Goal: Book appointment/travel/reservation

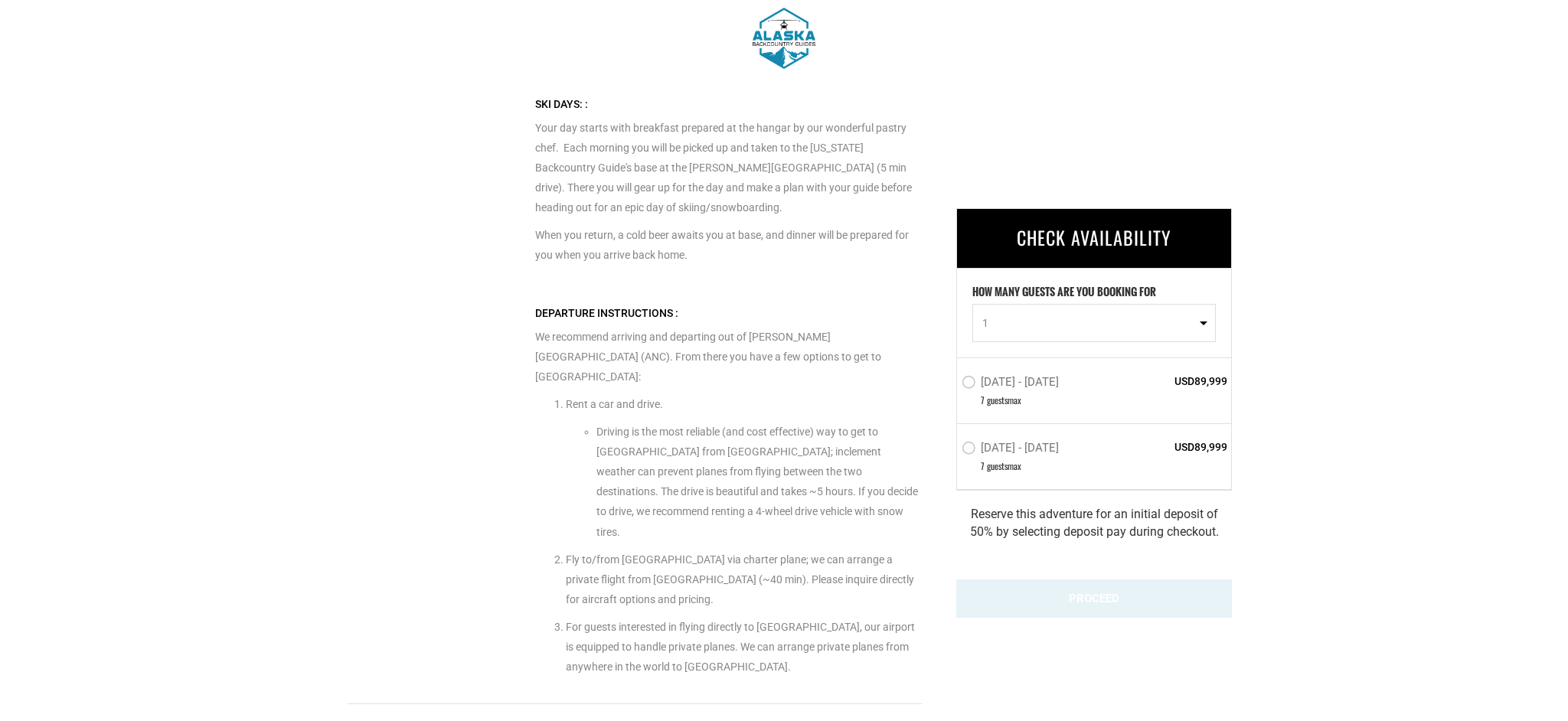
scroll to position [3493, 0]
click at [1200, 321] on button "1" at bounding box center [1094, 323] width 243 height 39
click at [997, 443] on link "7" at bounding box center [1094, 448] width 242 height 28
select select "7"
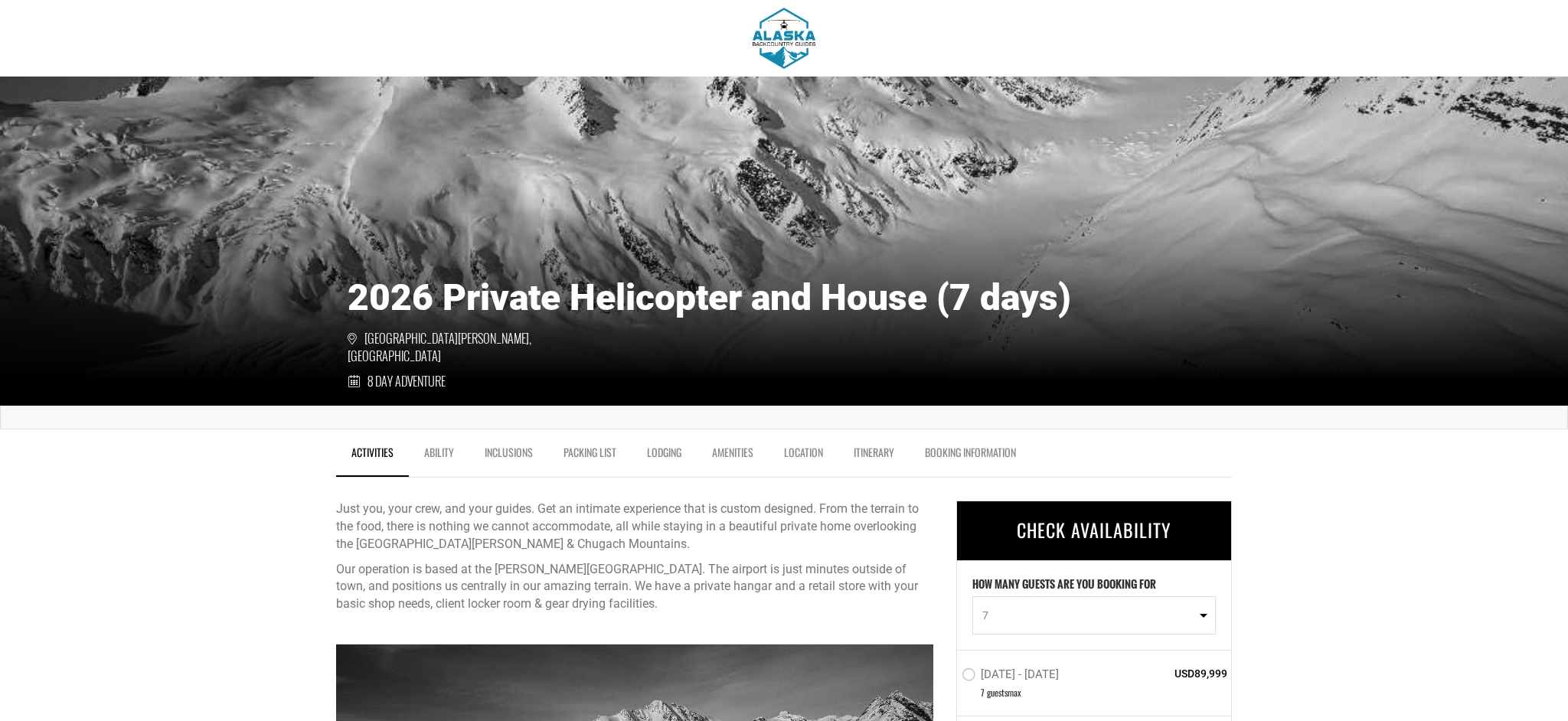
scroll to position [0, 0]
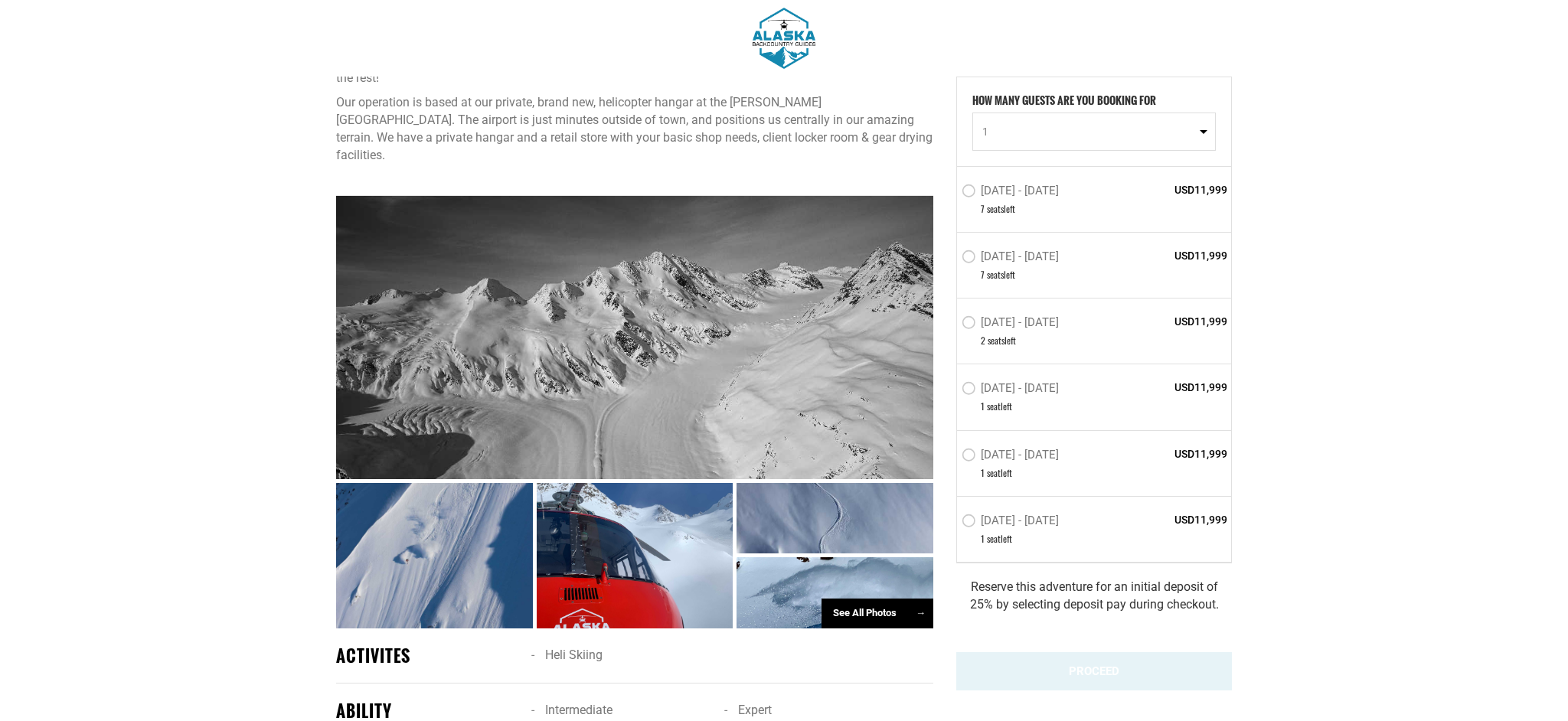
scroll to position [632, 0]
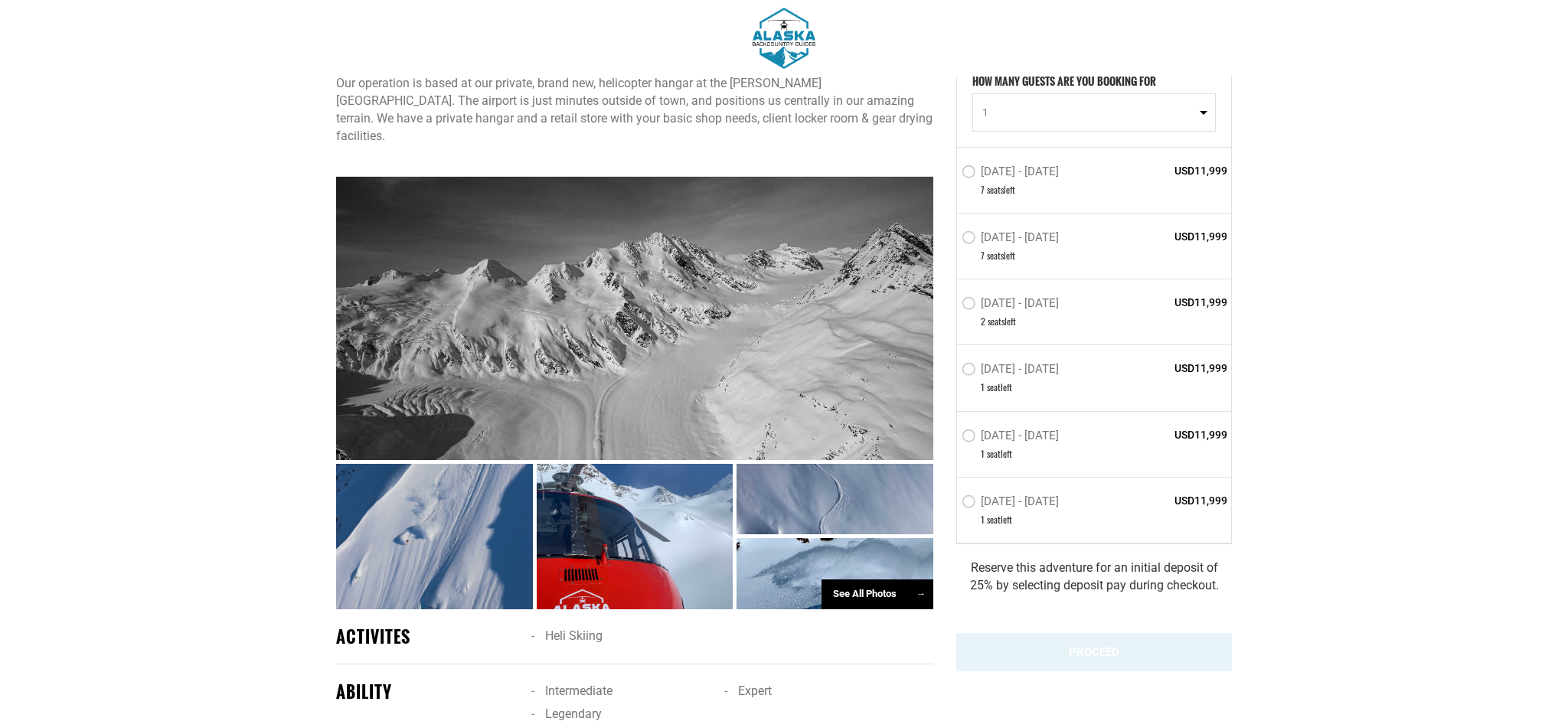
click at [894, 579] on div "See All Photos →" at bounding box center [877, 594] width 112 height 30
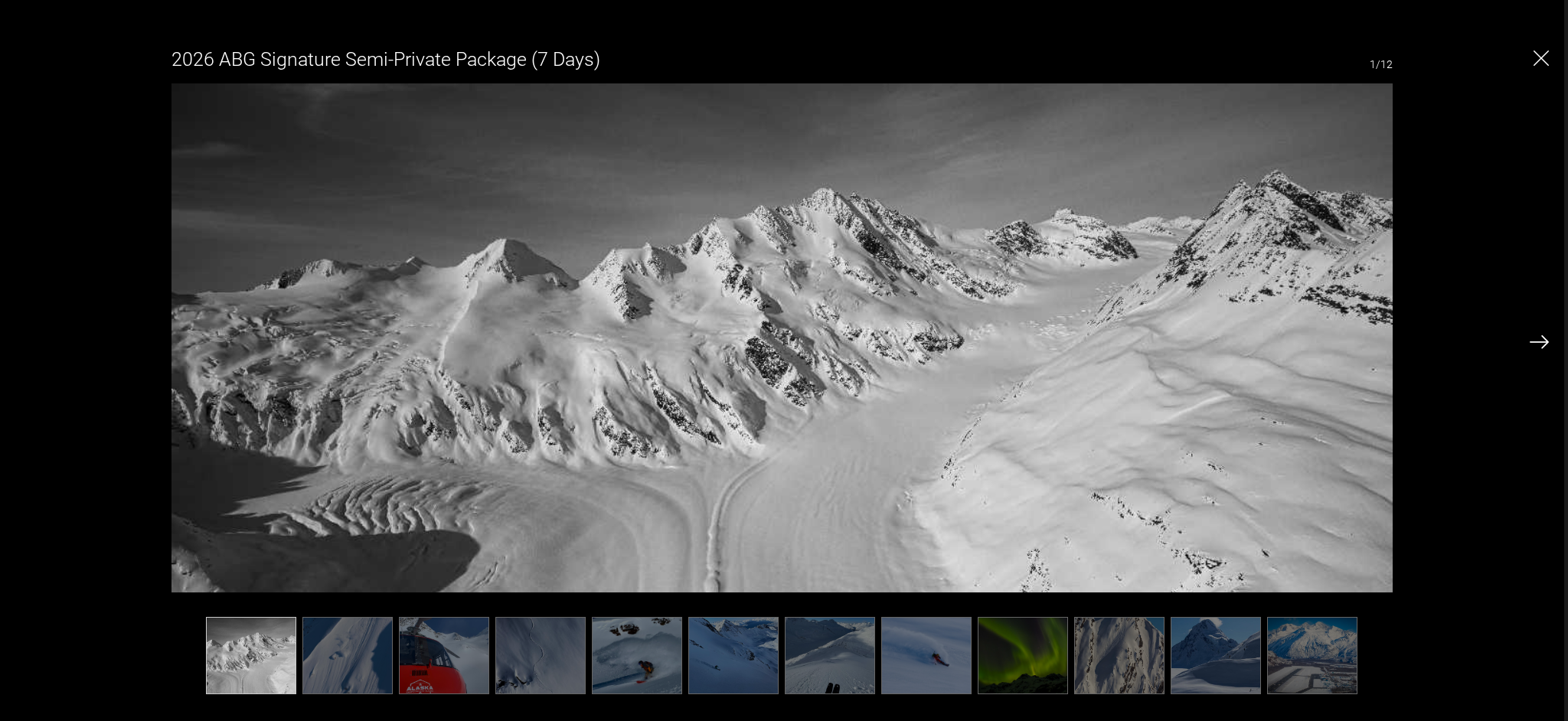
click at [1542, 342] on img at bounding box center [1539, 342] width 19 height 13
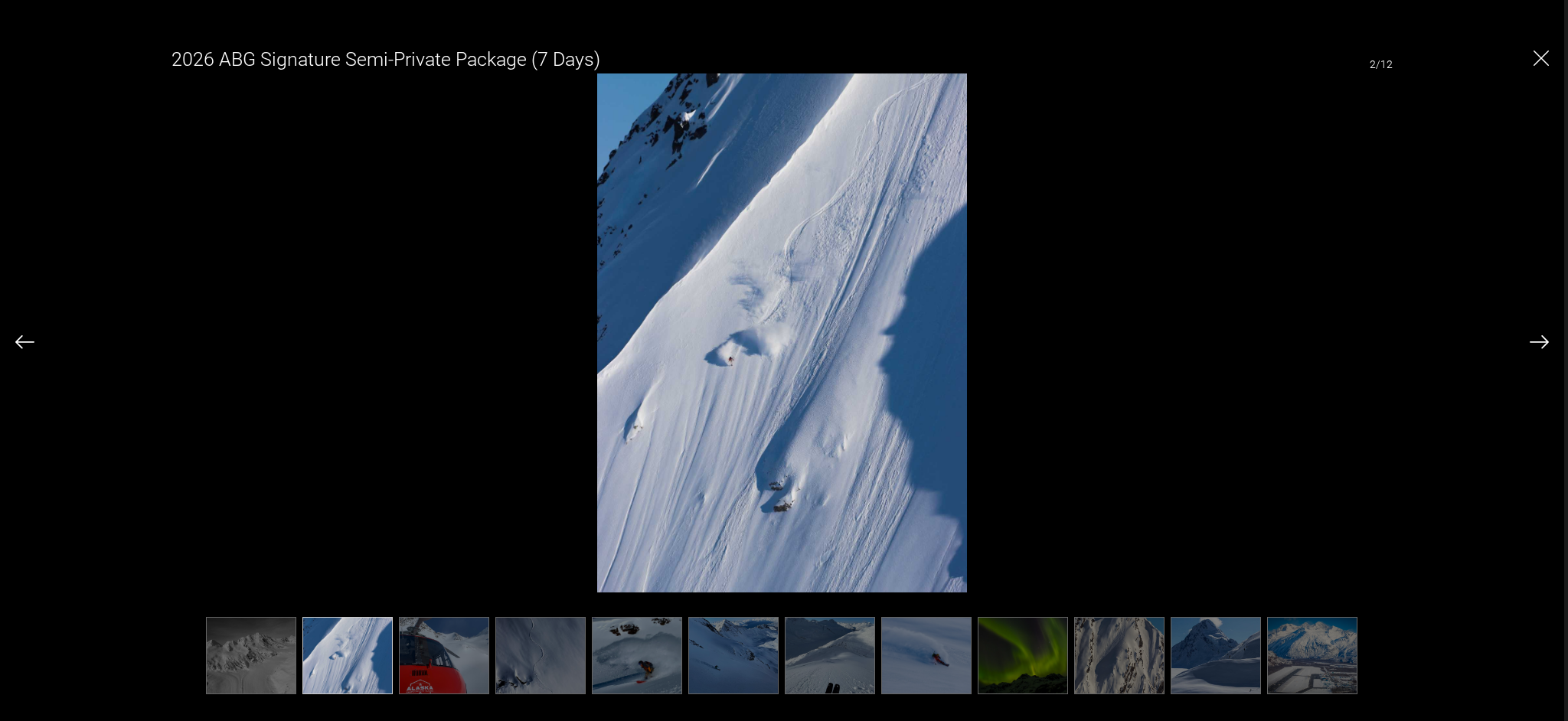
click at [1542, 342] on img at bounding box center [1539, 342] width 19 height 13
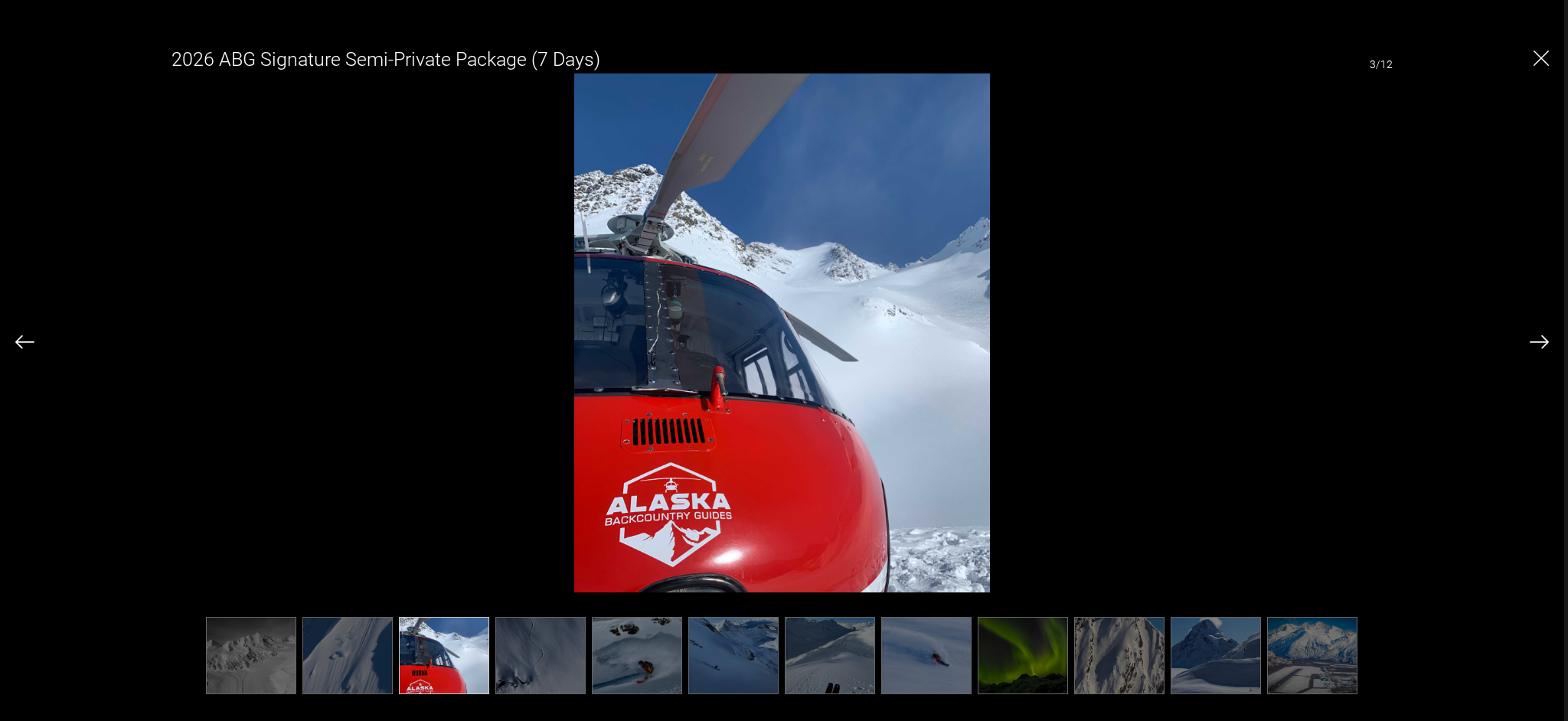
click at [1542, 342] on img at bounding box center [1539, 342] width 19 height 13
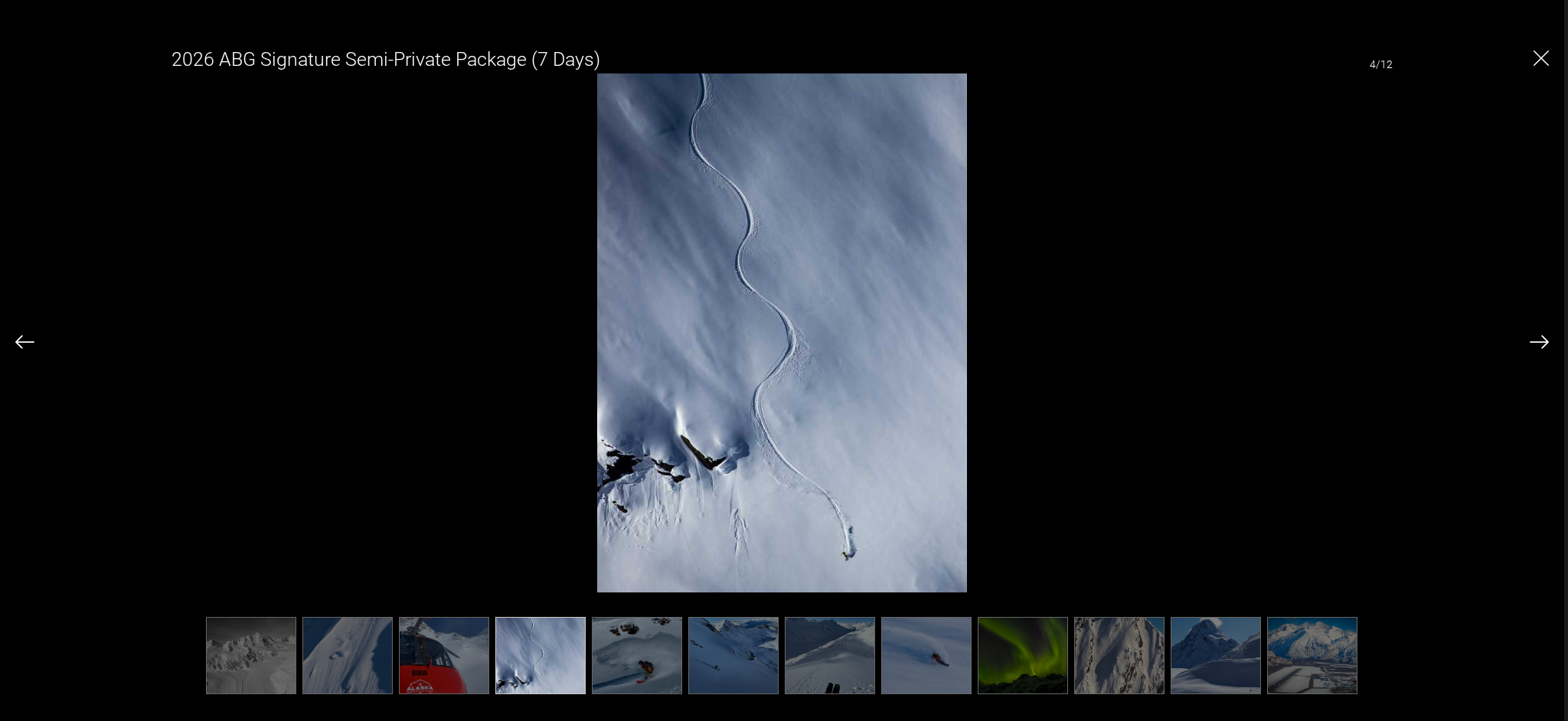
click at [1542, 342] on img at bounding box center [1539, 342] width 19 height 13
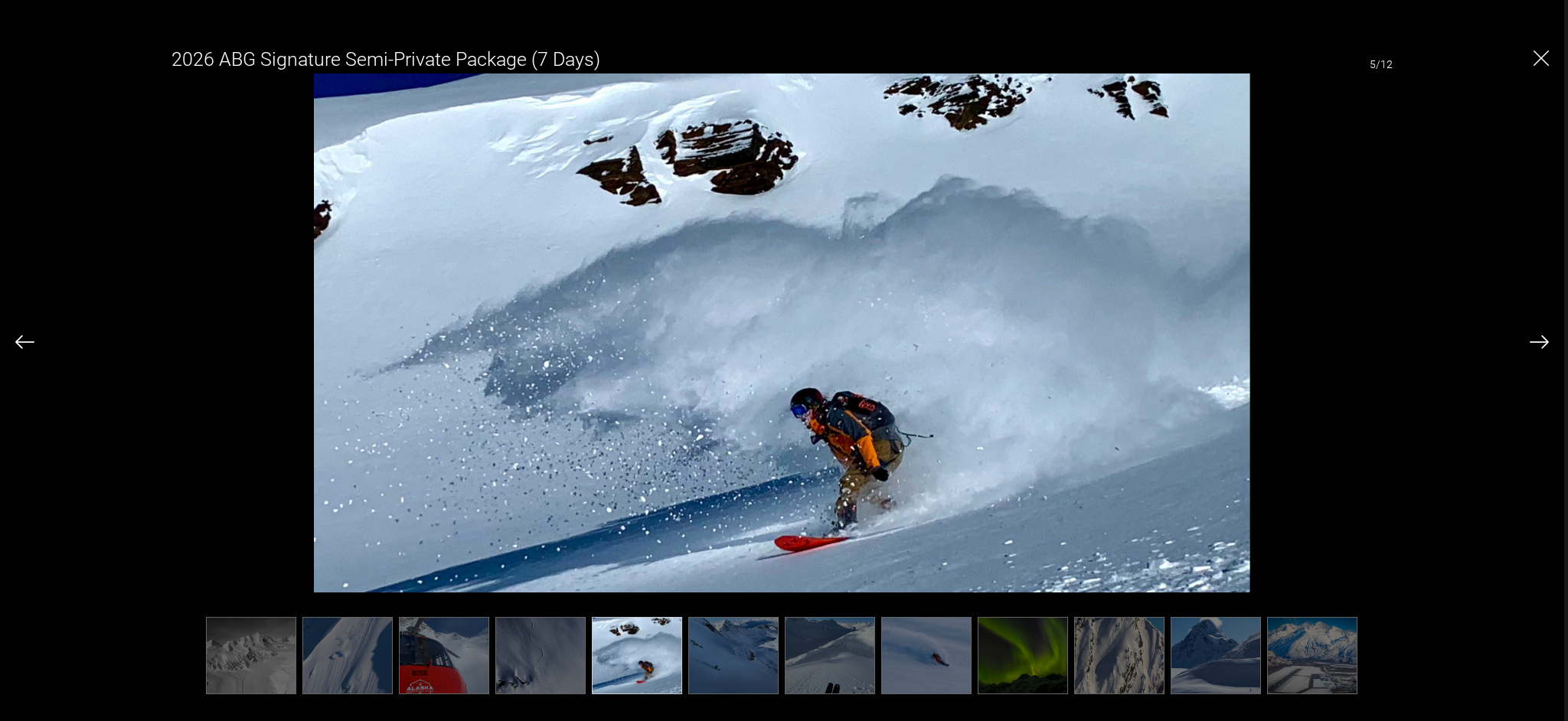
click at [1542, 342] on img at bounding box center [1539, 342] width 19 height 13
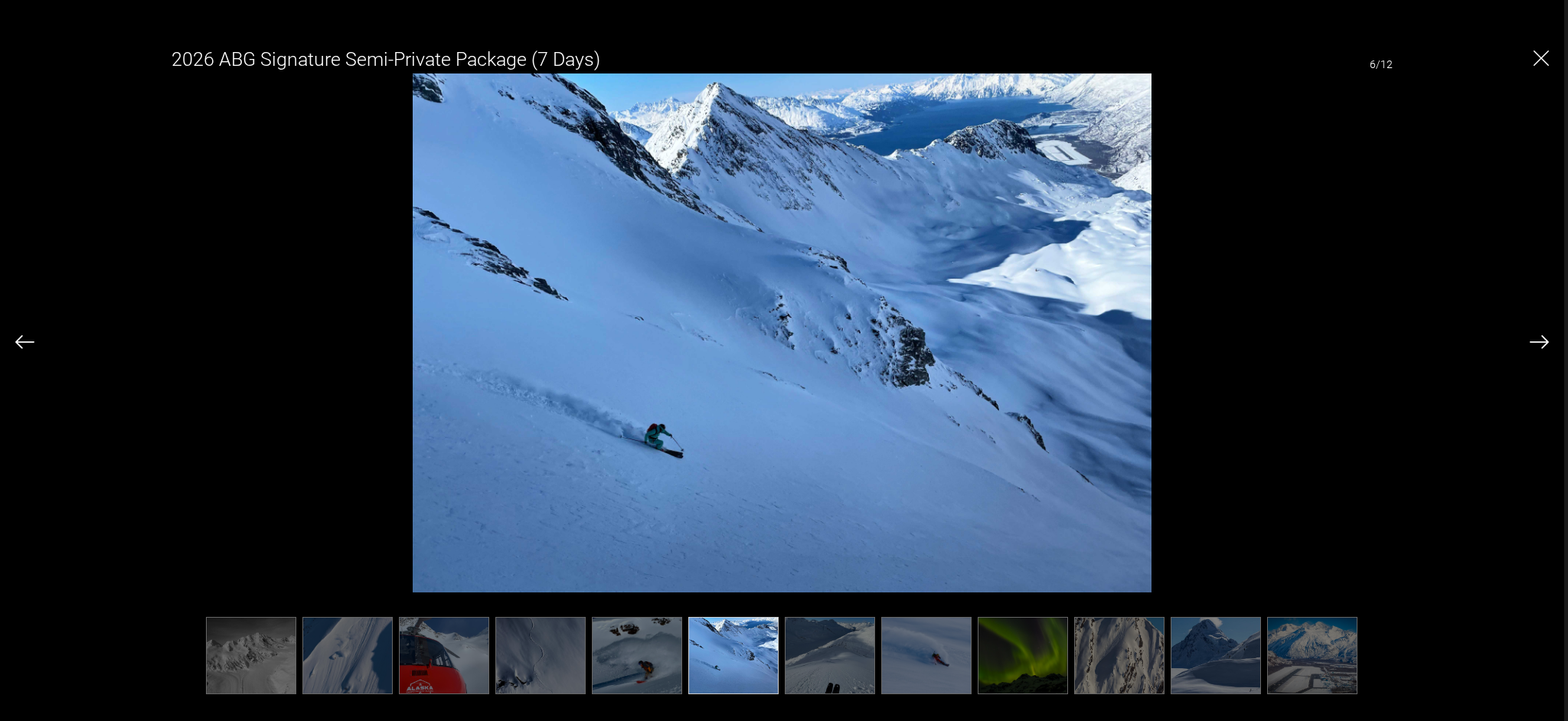
click at [1542, 342] on img at bounding box center [1539, 342] width 19 height 13
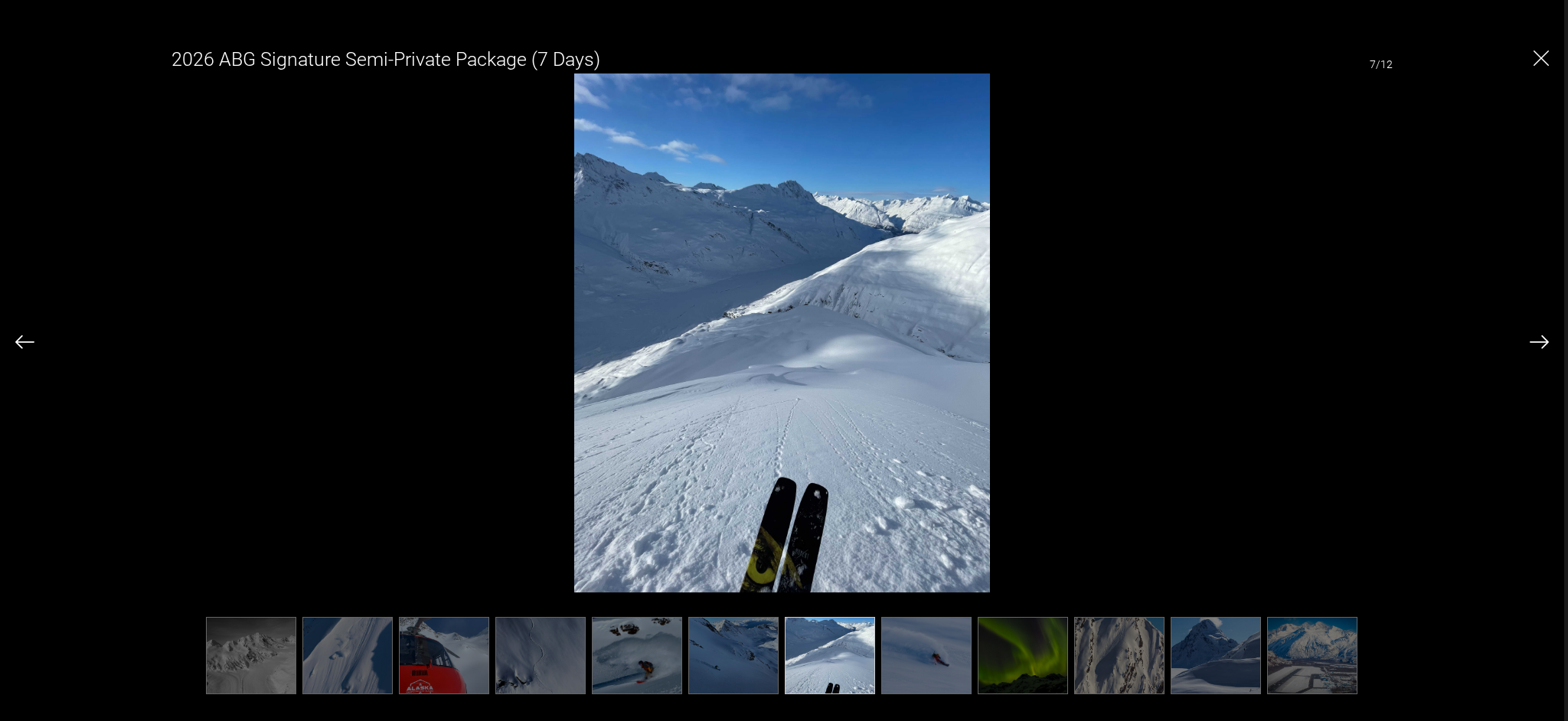
click at [1542, 342] on img at bounding box center [1539, 342] width 19 height 13
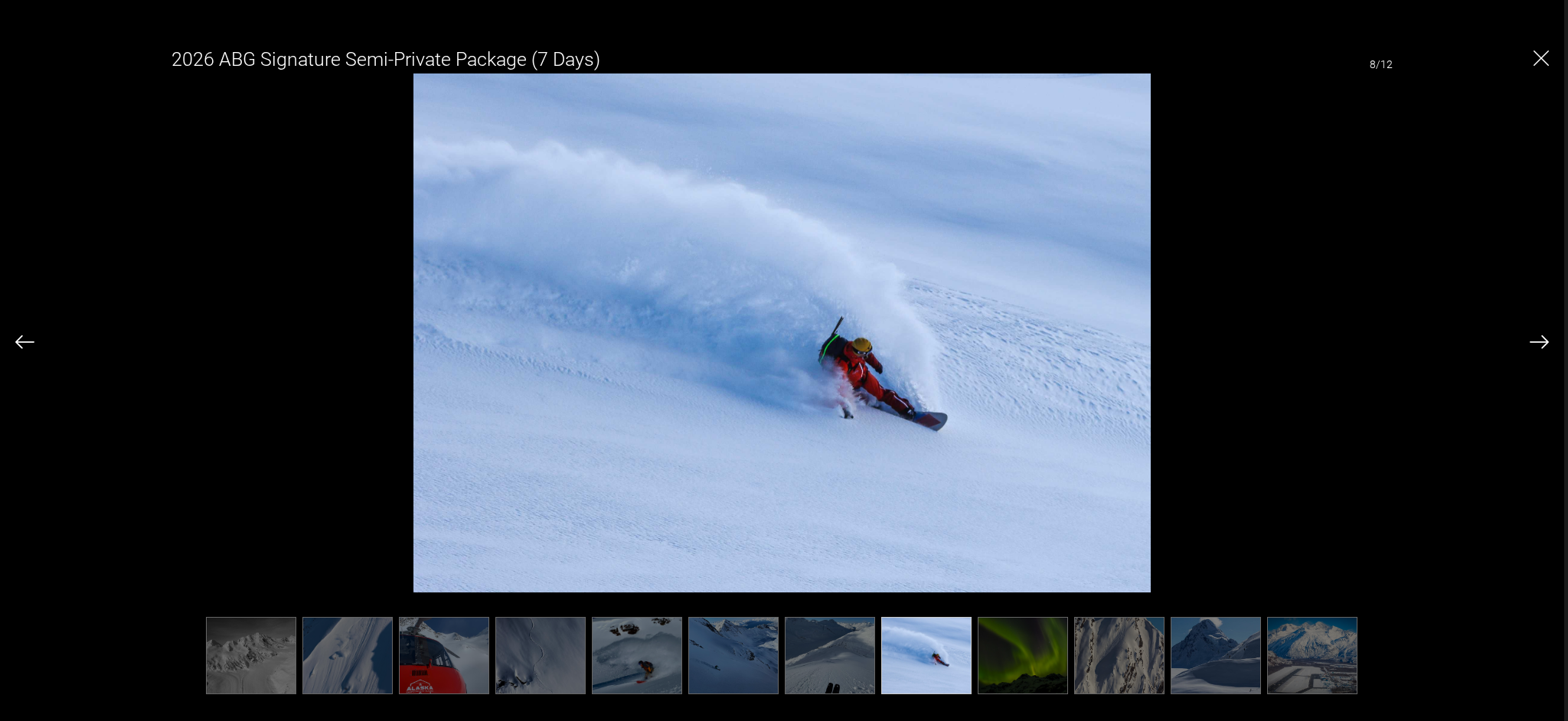
click at [1542, 342] on img at bounding box center [1539, 342] width 19 height 13
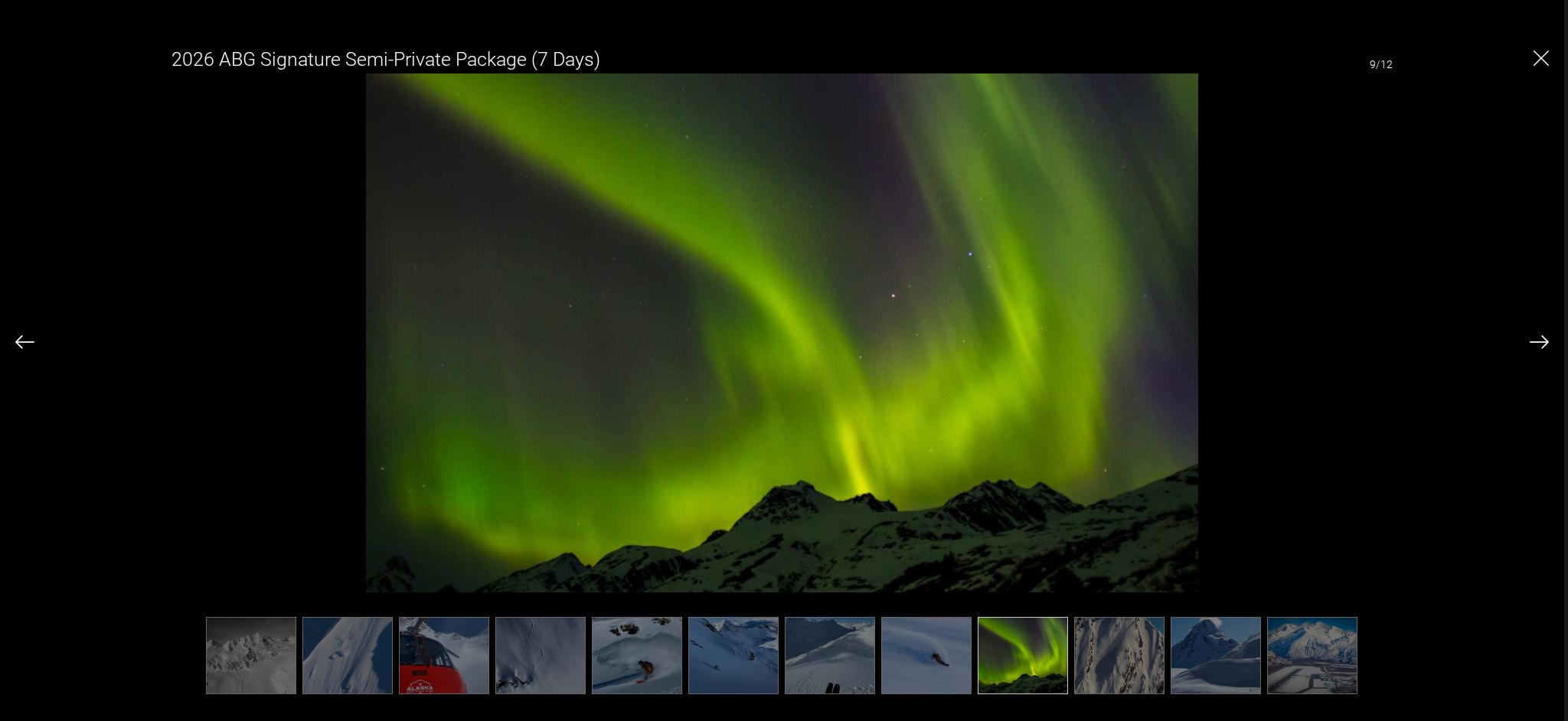
click at [1542, 342] on img at bounding box center [1539, 342] width 19 height 13
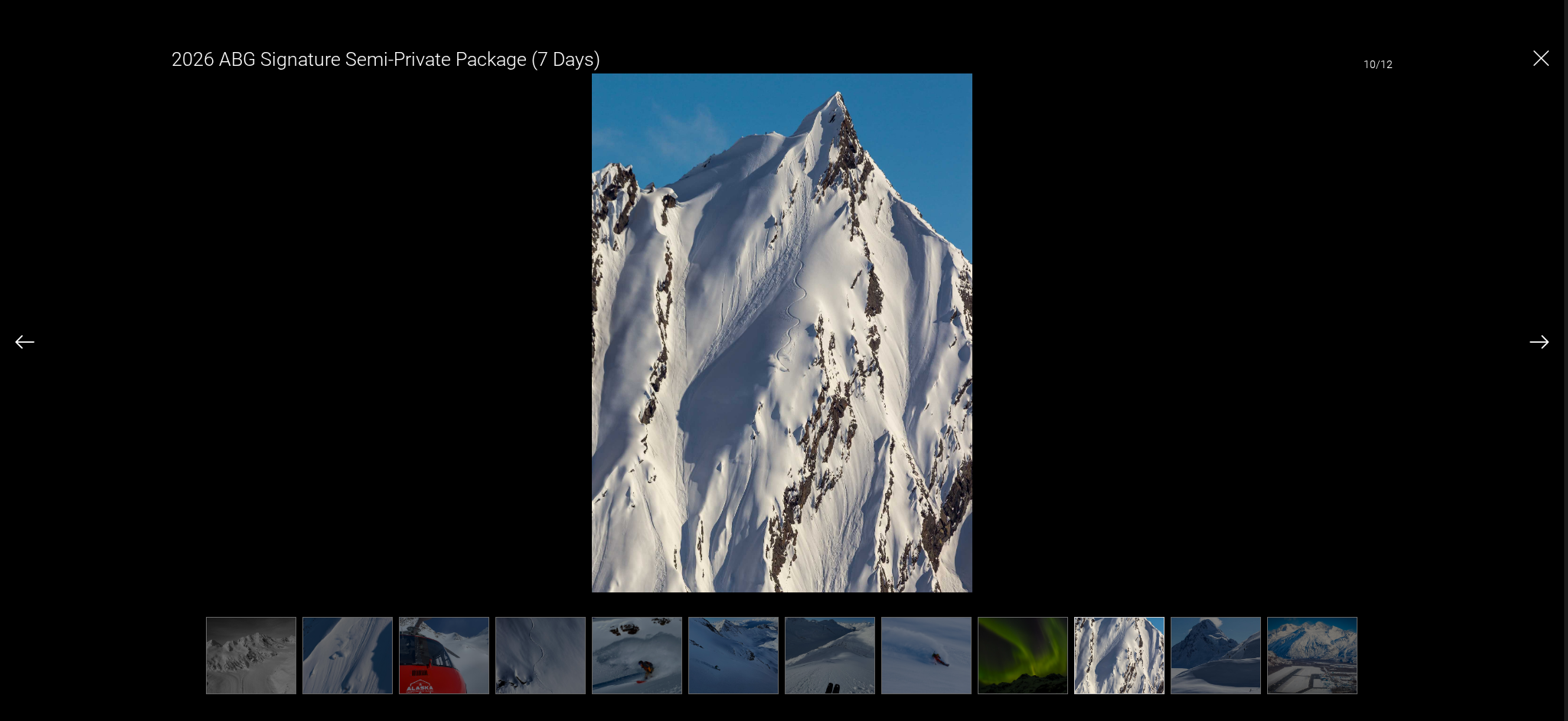
click at [1542, 342] on img at bounding box center [1539, 342] width 19 height 13
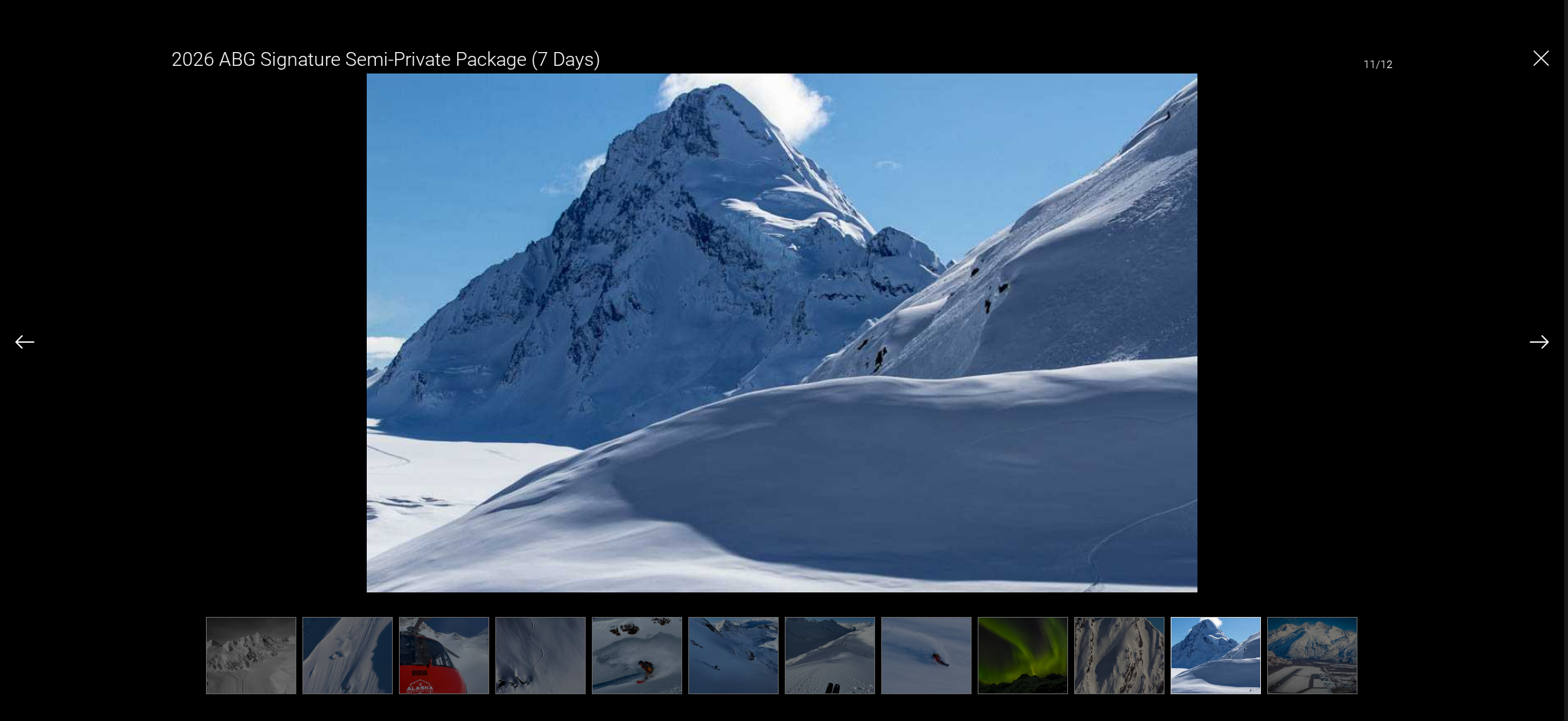
click at [1542, 342] on img at bounding box center [1539, 342] width 19 height 13
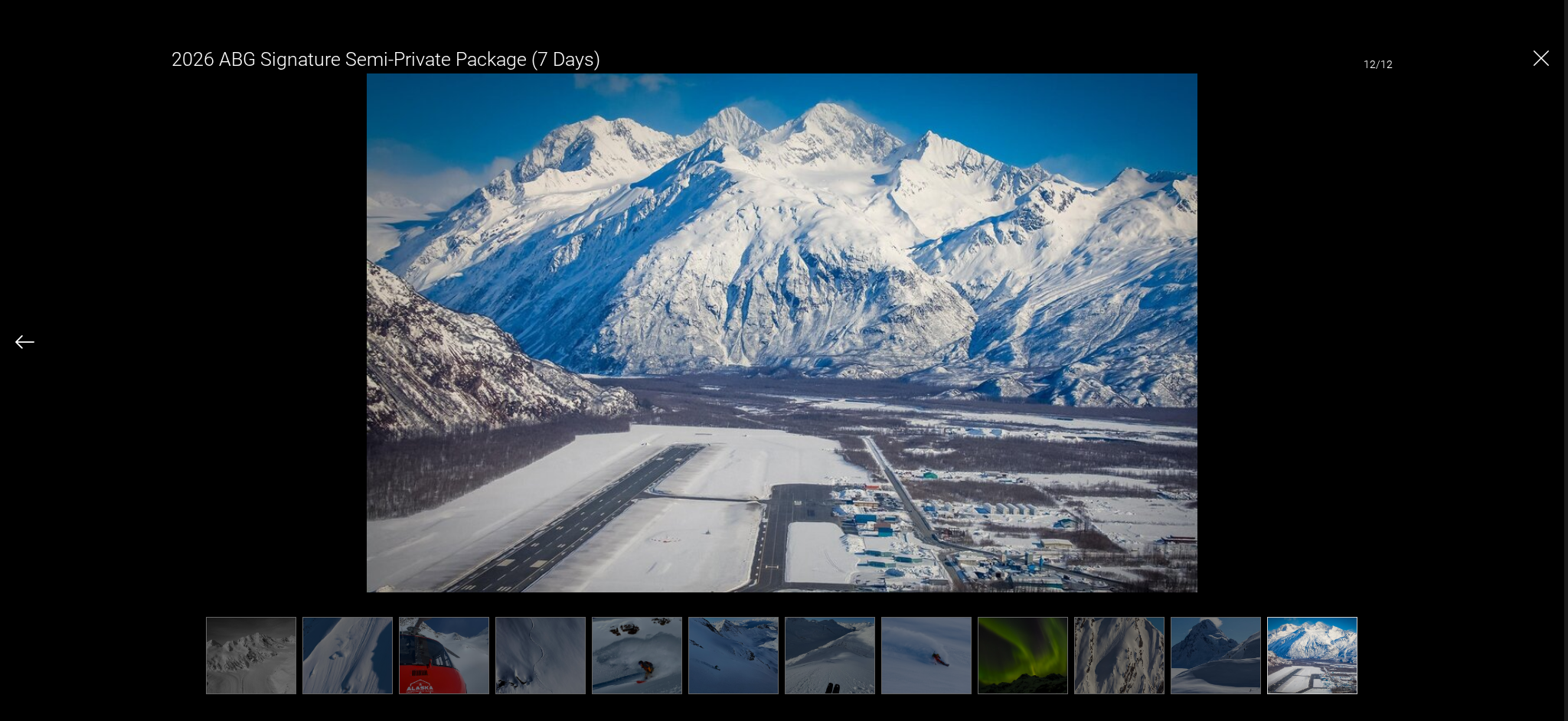
click at [1544, 58] on img "Close" at bounding box center [1540, 58] width 15 height 15
